Goal: Transaction & Acquisition: Purchase product/service

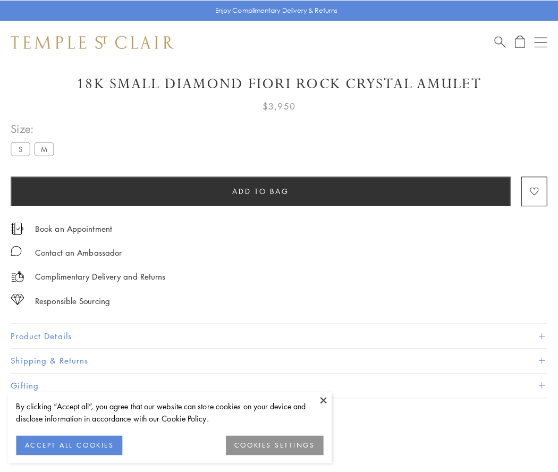
scroll to position [63, 0]
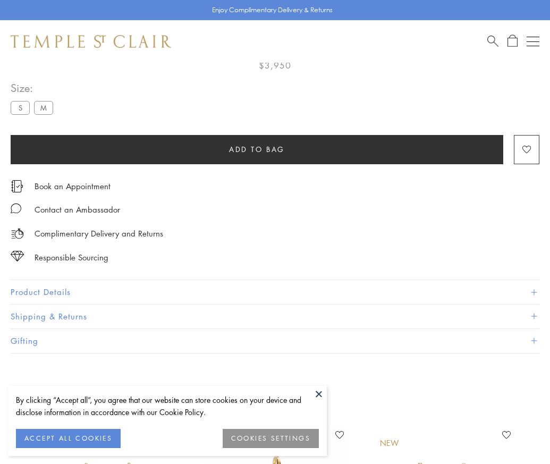
click at [257, 149] on span "Add to bag" at bounding box center [257, 149] width 56 height 12
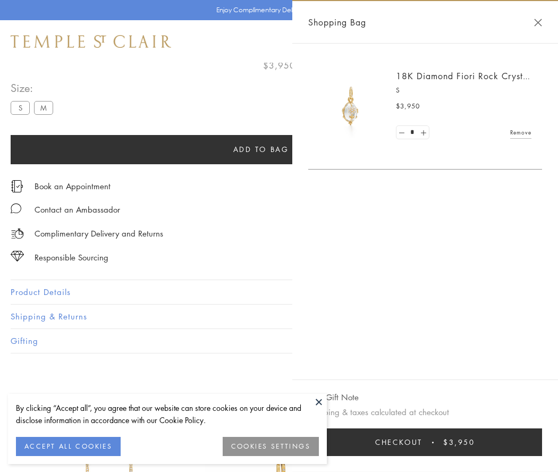
click at [422, 442] on span "Checkout" at bounding box center [398, 442] width 47 height 12
